Goal: Task Accomplishment & Management: Manage account settings

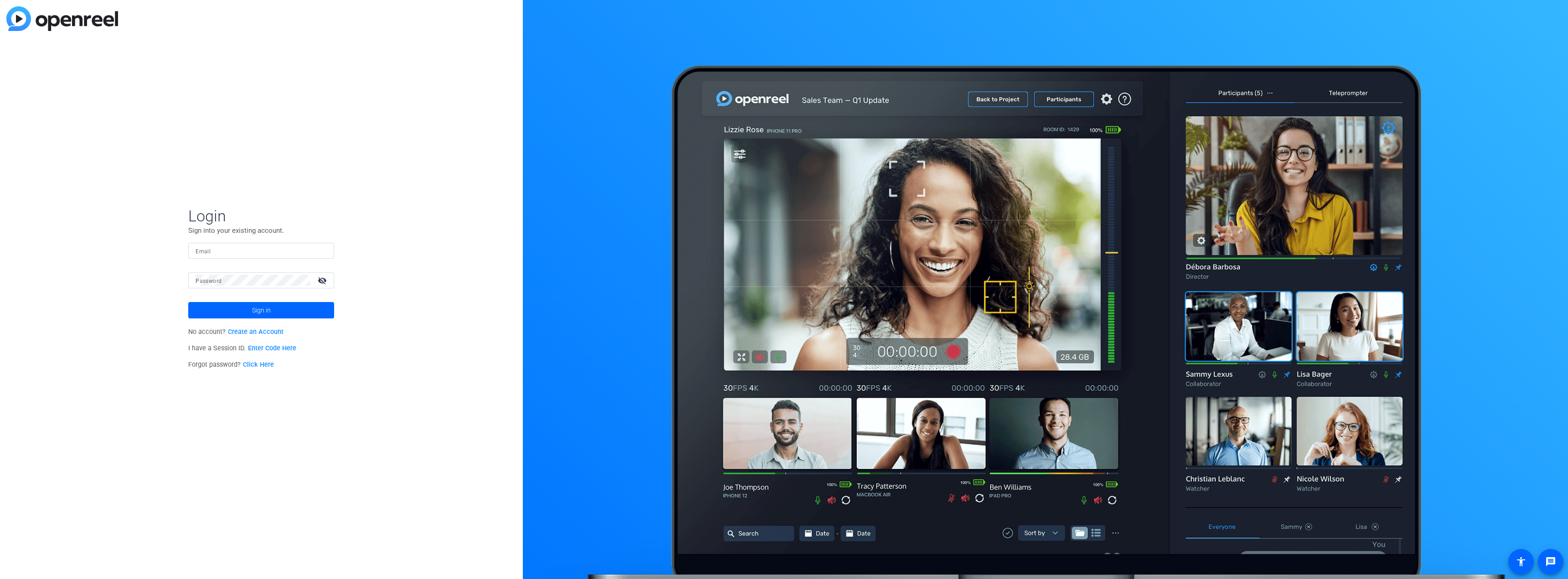
type input "[EMAIL_ADDRESS][DOMAIN_NAME]"
click at [286, 314] on span at bounding box center [261, 310] width 145 height 22
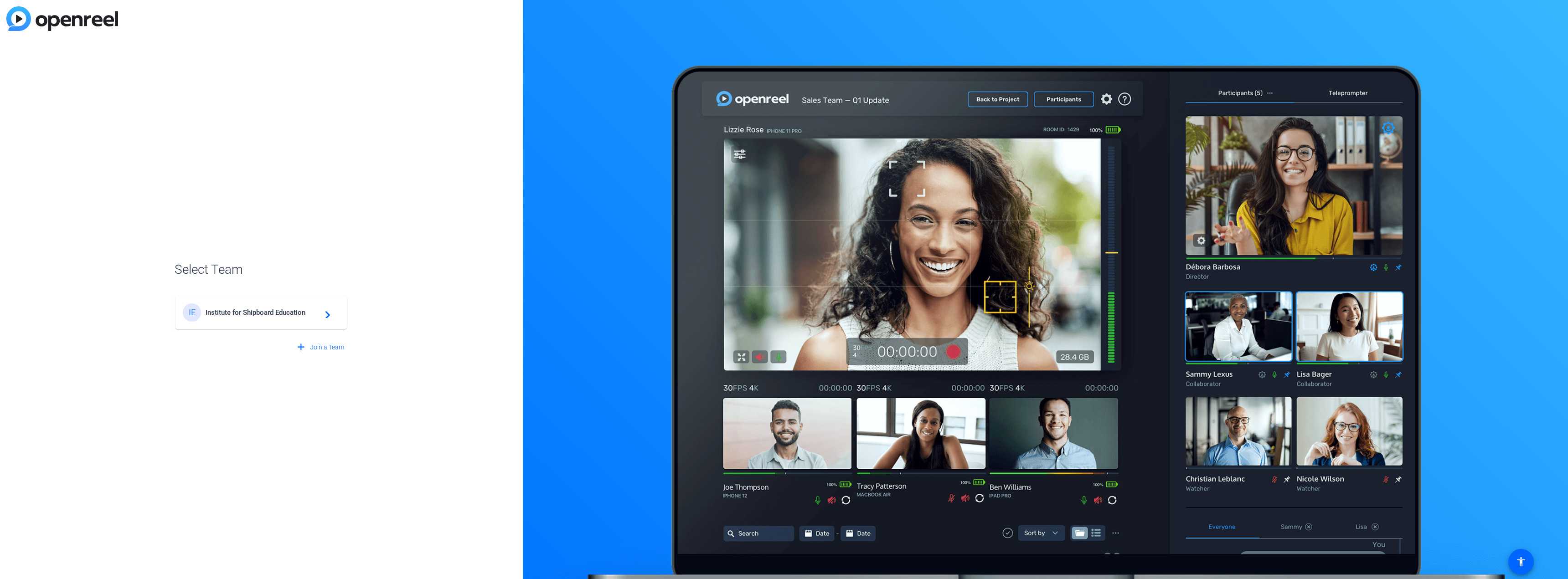
click at [326, 317] on mat-icon "navigate_next" at bounding box center [325, 313] width 11 height 11
click at [327, 317] on mat-icon "navigate_next" at bounding box center [325, 313] width 11 height 11
click at [1554, 15] on span "×" at bounding box center [1555, 16] width 5 height 11
click at [326, 315] on mat-icon "navigate_next" at bounding box center [325, 313] width 11 height 11
click at [1554, 16] on span "×" at bounding box center [1555, 16] width 5 height 11
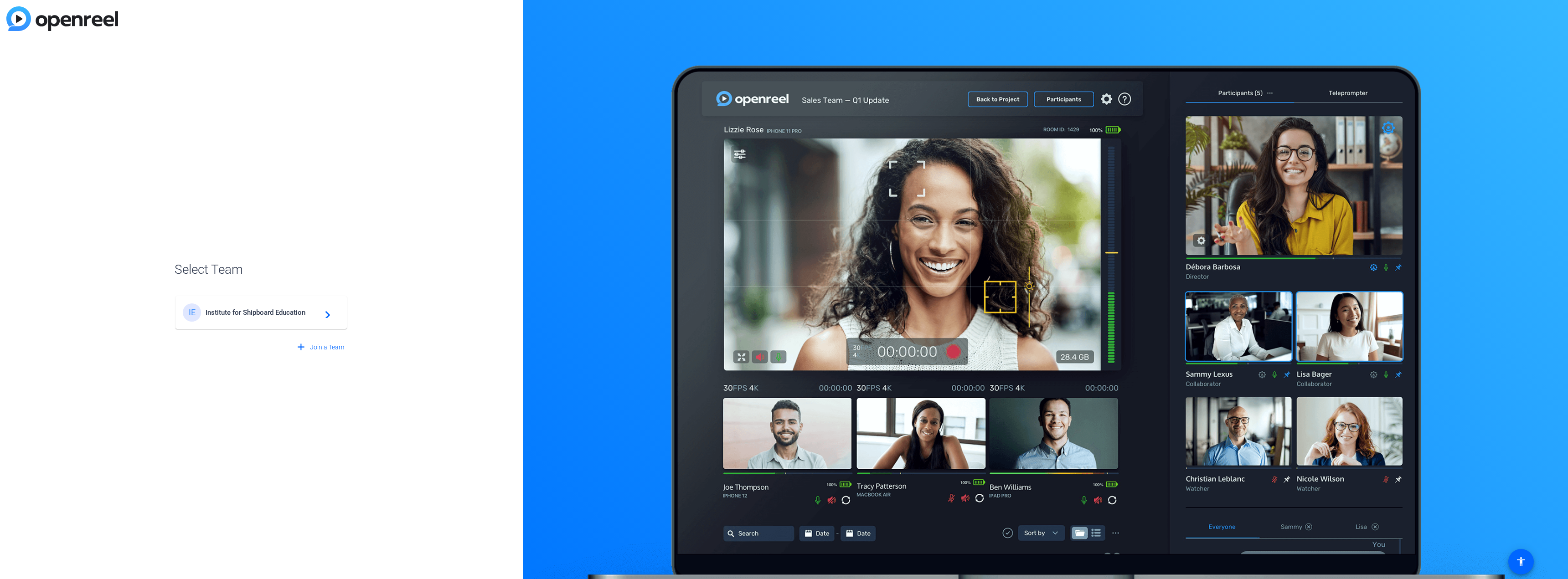
click at [258, 312] on span "Institute for Shipboard Education" at bounding box center [263, 312] width 114 height 8
